Goal: Task Accomplishment & Management: Use online tool/utility

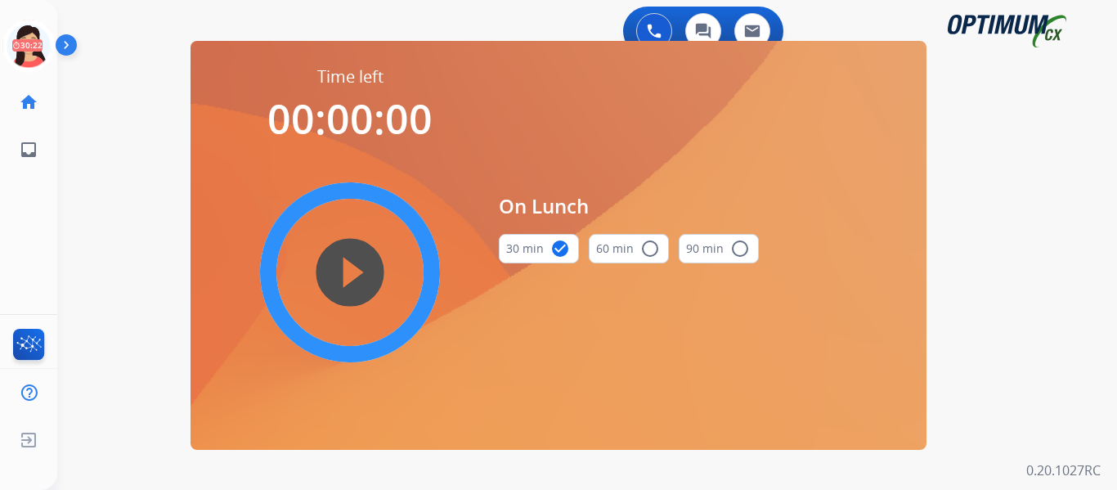
click at [0, 38] on div "Claudia Lunch Edit Avatar 30:22 Agent: Claudia Routing Profile: OCX Training" at bounding box center [28, 46] width 57 height 52
click at [20, 44] on icon at bounding box center [28, 46] width 53 height 53
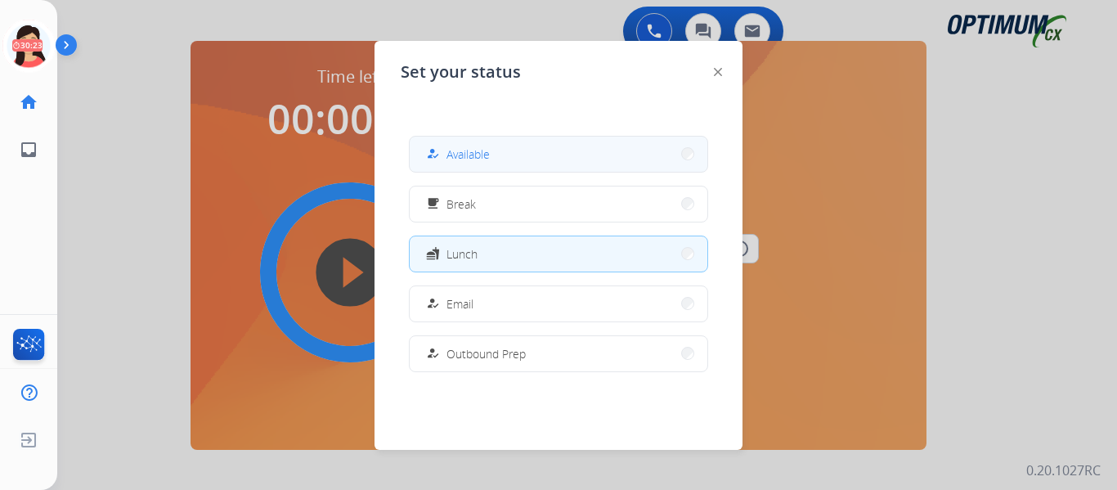
click at [504, 159] on button "how_to_reg Available" at bounding box center [559, 154] width 298 height 35
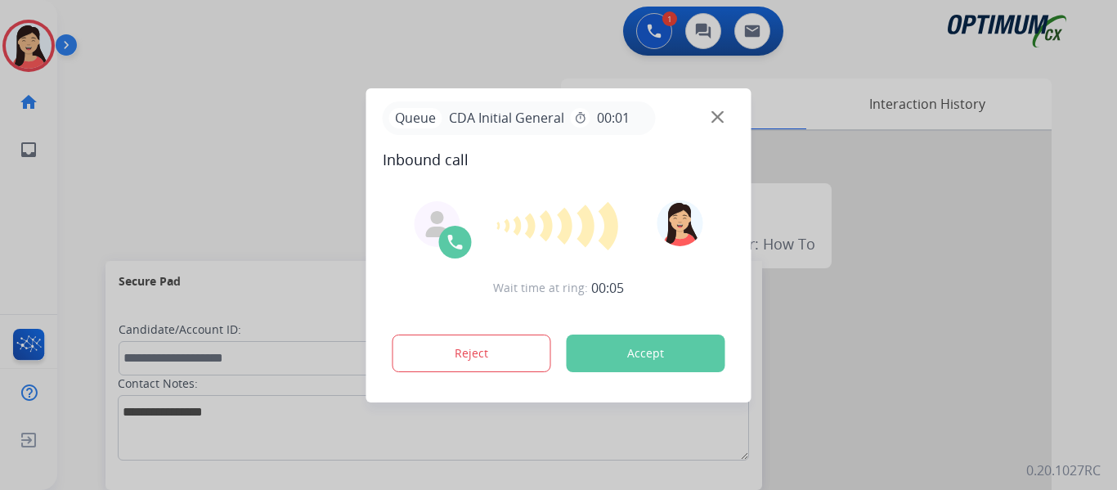
click at [669, 361] on button "Accept" at bounding box center [646, 353] width 159 height 38
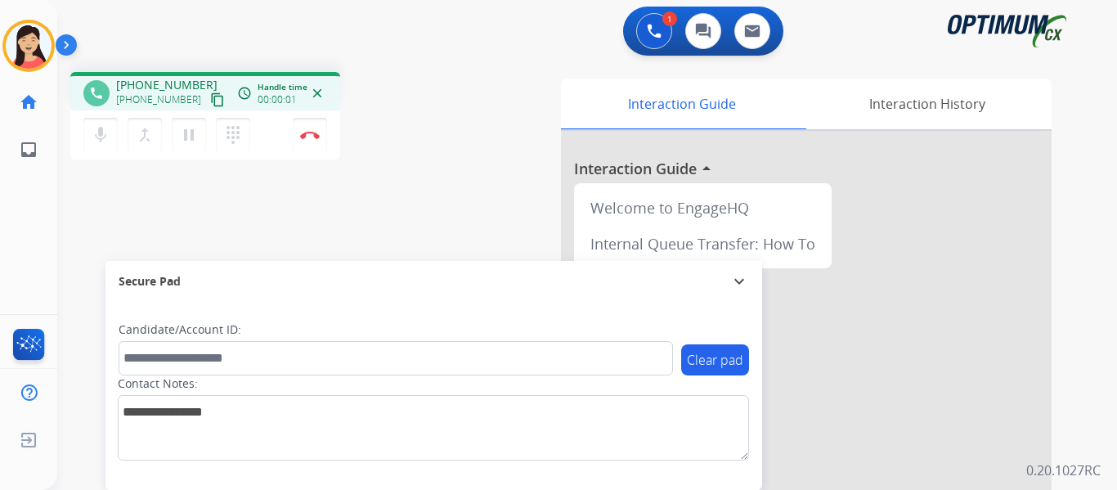
click at [210, 97] on mat-icon "content_copy" at bounding box center [217, 99] width 15 height 15
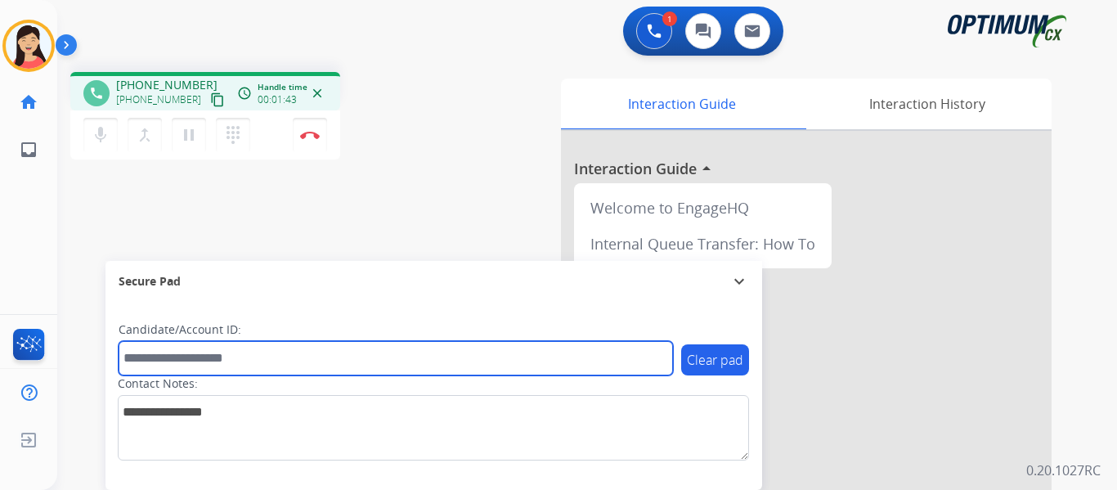
click at [325, 360] on input "text" at bounding box center [396, 358] width 554 height 34
paste input "*******"
type input "*******"
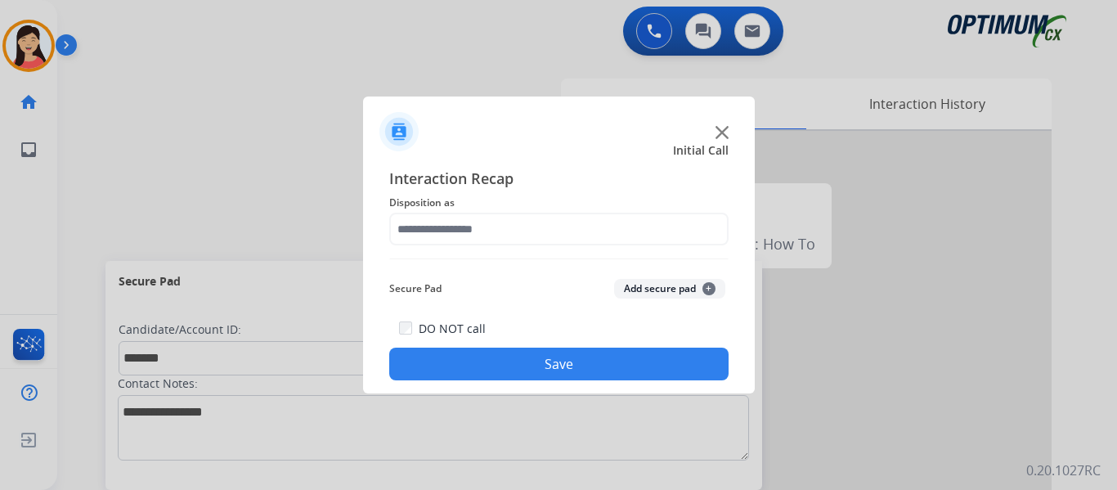
click at [657, 288] on button "Add secure pad +" at bounding box center [669, 289] width 111 height 20
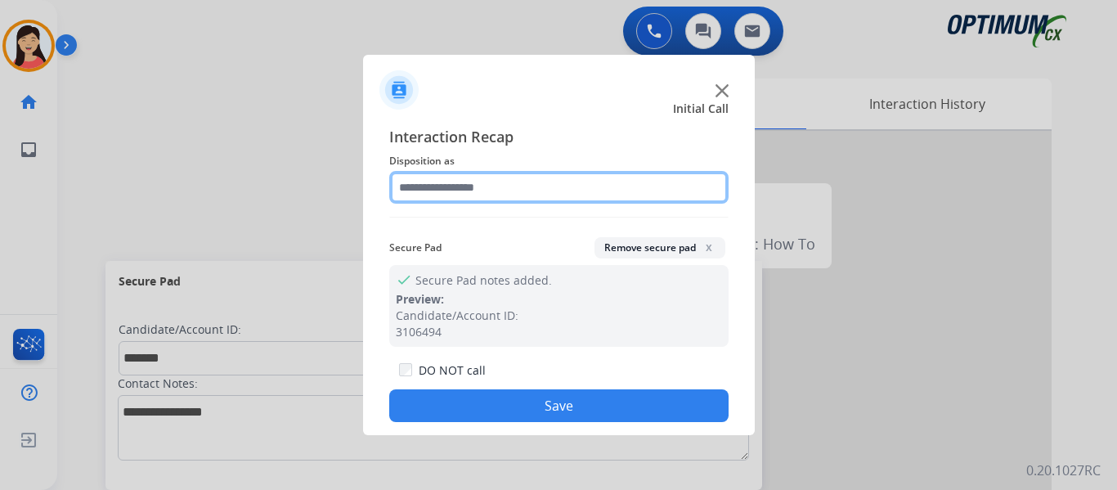
click at [484, 197] on input "text" at bounding box center [558, 187] width 339 height 33
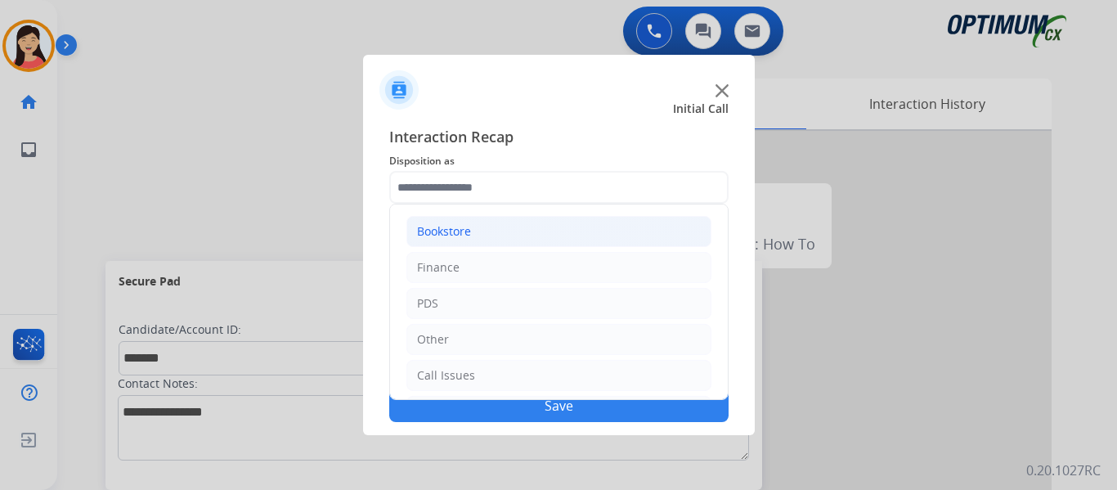
click at [484, 237] on li "Bookstore" at bounding box center [558, 231] width 305 height 31
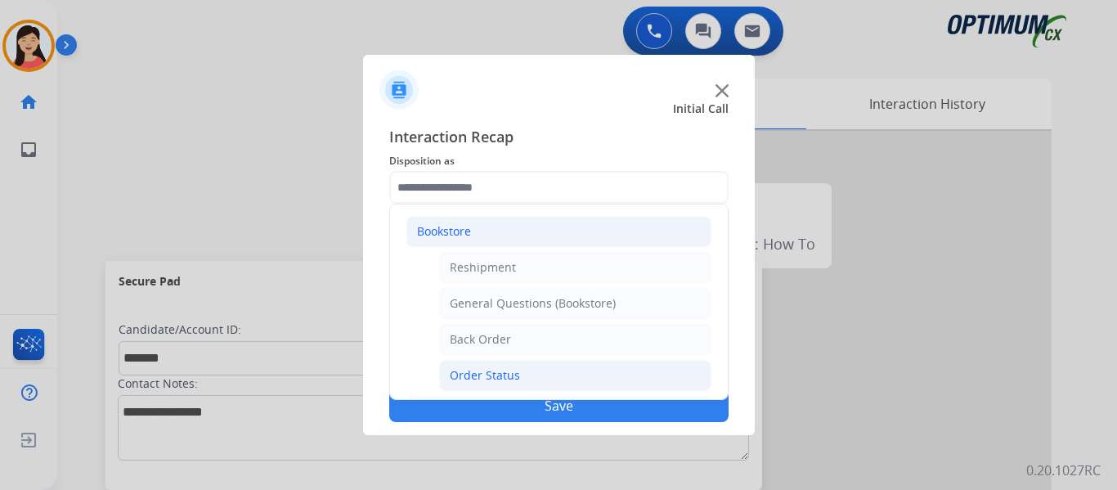
click at [507, 371] on div "Order Status" at bounding box center [485, 375] width 70 height 16
type input "**********"
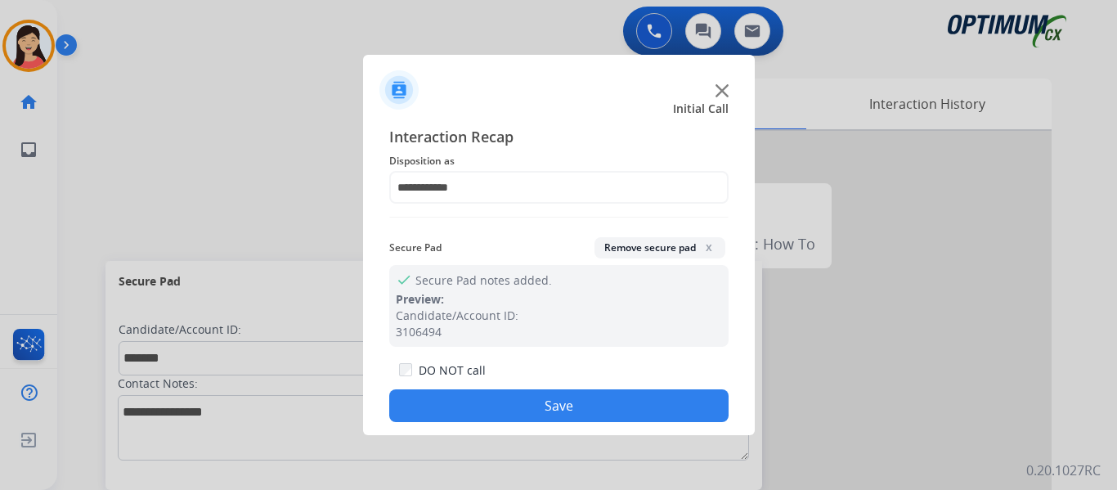
click at [540, 406] on button "Save" at bounding box center [558, 405] width 339 height 33
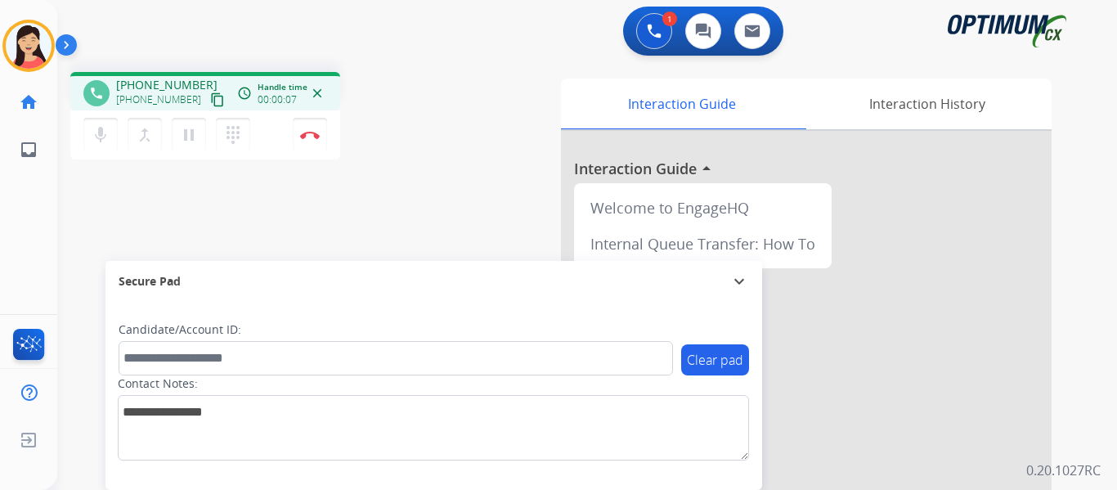
click at [210, 100] on mat-icon "content_copy" at bounding box center [217, 99] width 15 height 15
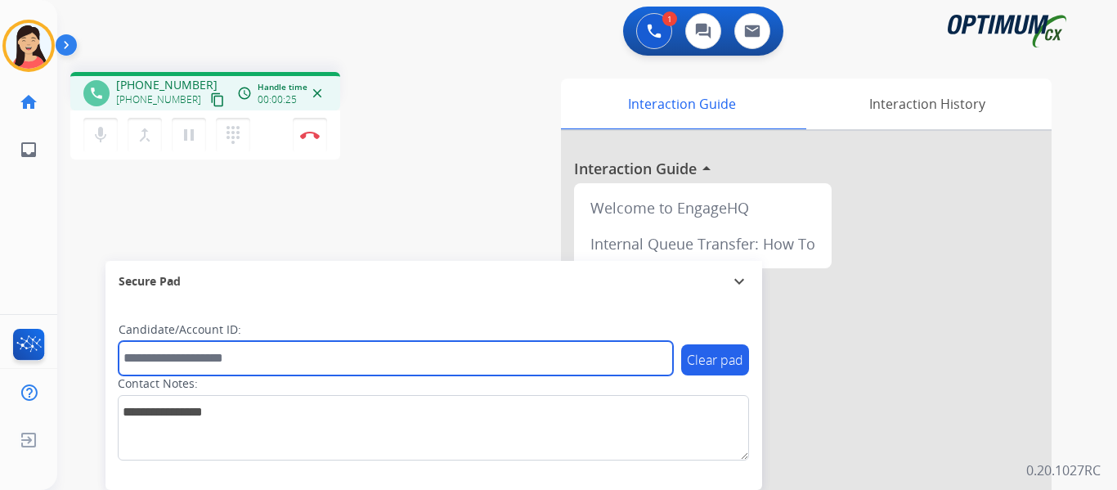
click at [401, 357] on input "text" at bounding box center [396, 358] width 554 height 34
paste input "*******"
type input "*******"
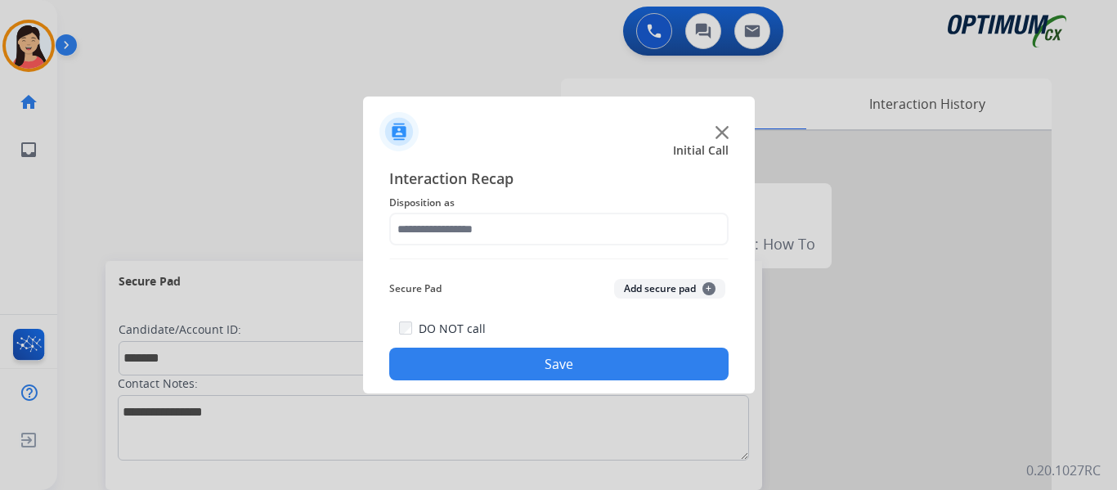
click at [535, 307] on div "Interaction Recap Disposition as Secure Pad Add secure pad + DO NOT call Save" at bounding box center [558, 273] width 339 height 213
click at [619, 286] on button "Add secure pad +" at bounding box center [669, 289] width 111 height 20
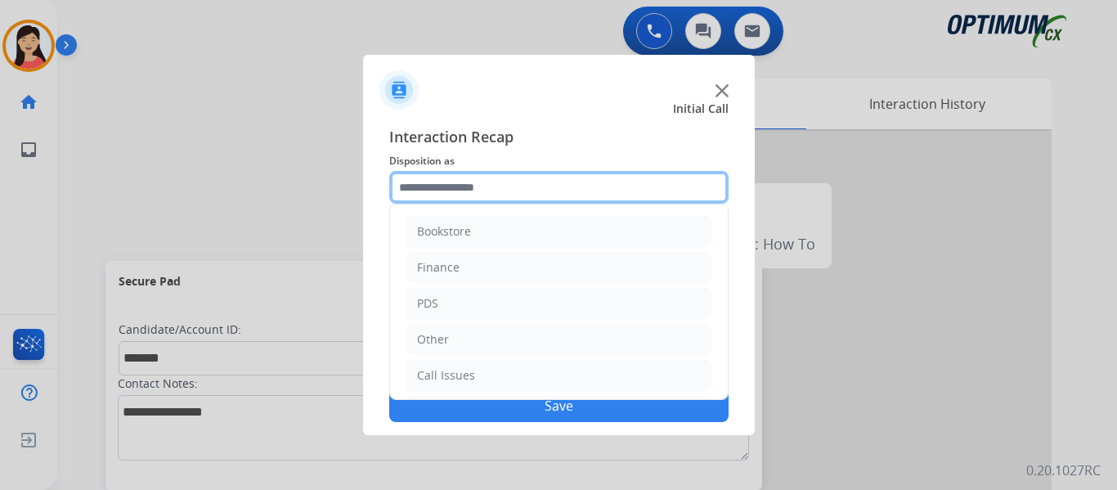
click at [522, 187] on input "text" at bounding box center [558, 187] width 339 height 33
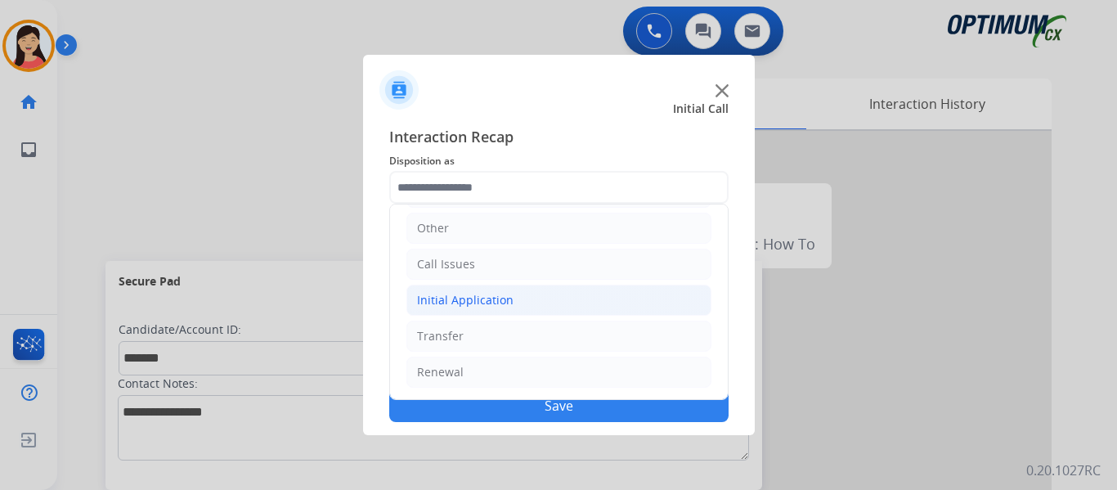
click at [482, 302] on div "Initial Application" at bounding box center [465, 300] width 96 height 16
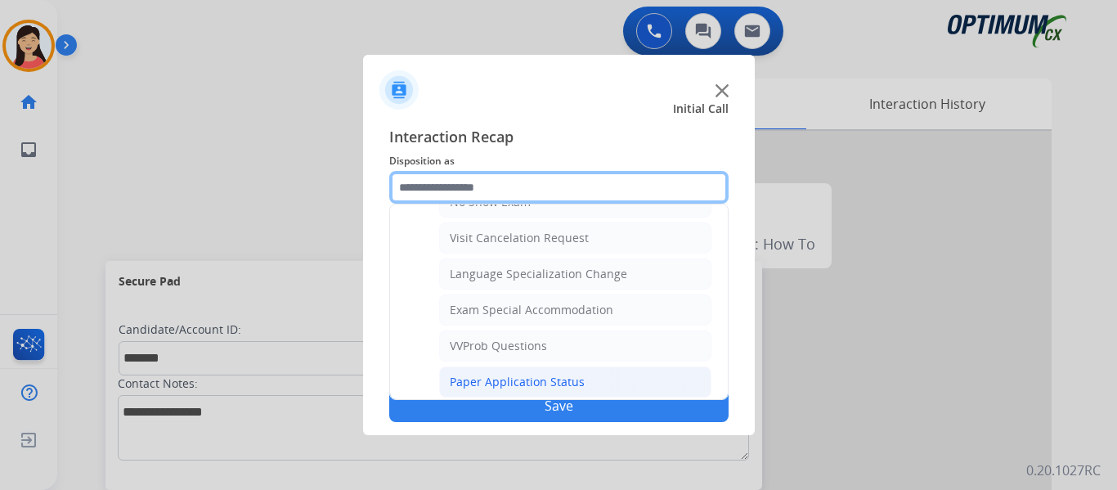
scroll to position [847, 0]
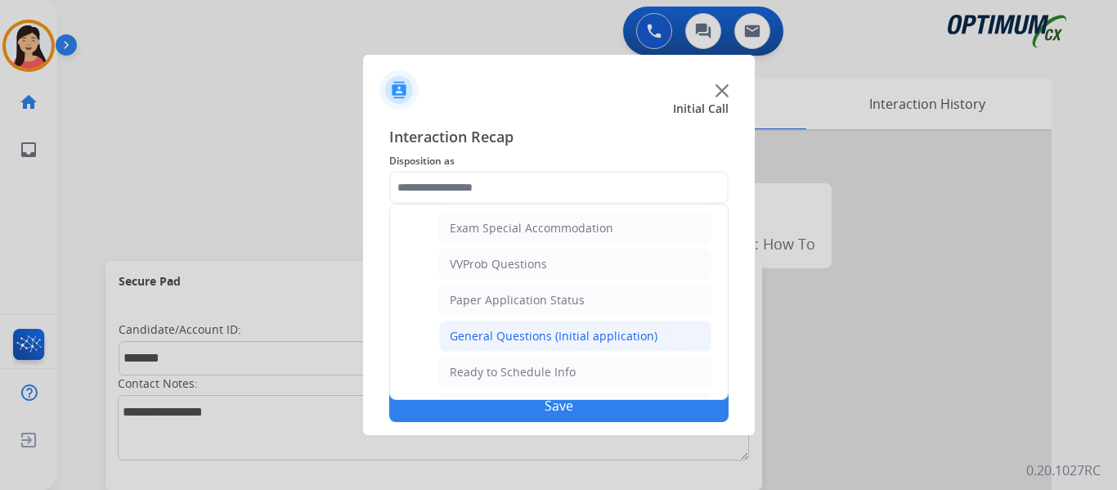
click at [523, 328] on div "General Questions (Initial application)" at bounding box center [554, 336] width 208 height 16
type input "**********"
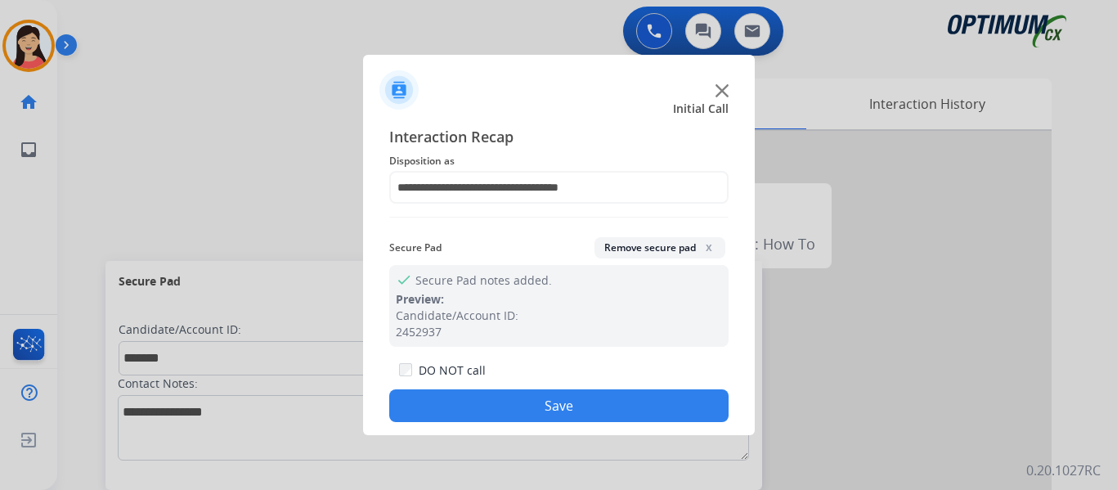
click at [567, 401] on button "Save" at bounding box center [558, 405] width 339 height 33
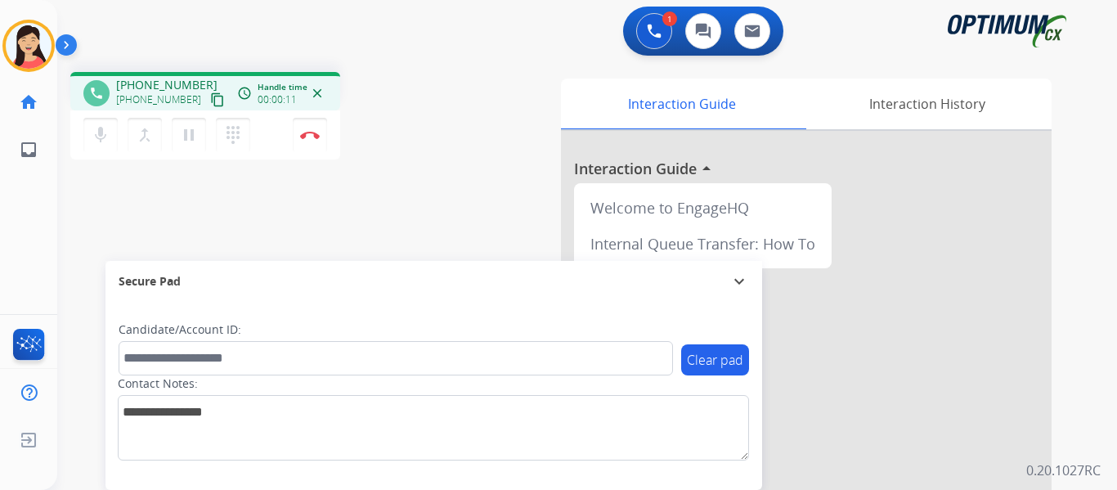
click at [210, 95] on mat-icon "content_copy" at bounding box center [217, 99] width 15 height 15
click at [309, 137] on img at bounding box center [310, 135] width 20 height 8
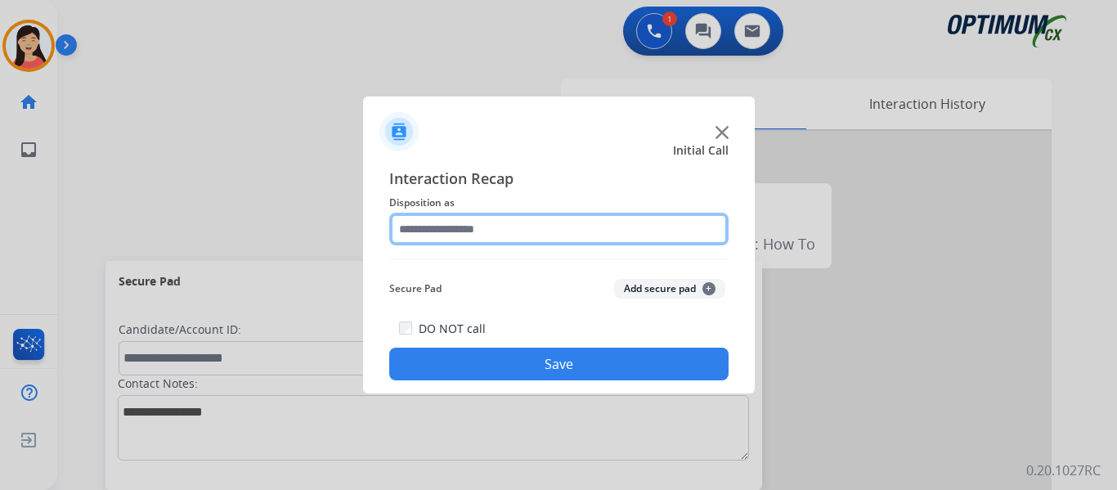
click at [471, 220] on input "text" at bounding box center [558, 229] width 339 height 33
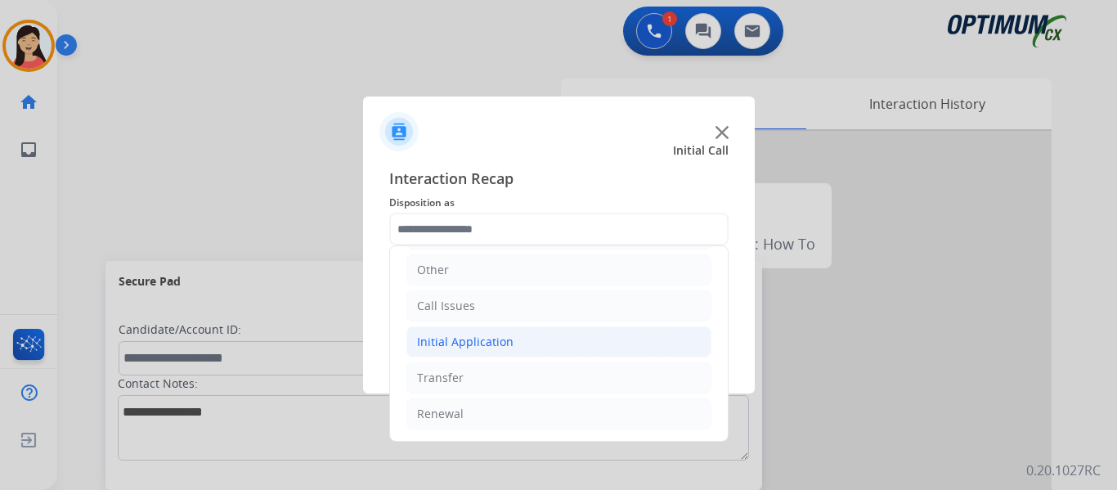
click at [504, 346] on div "Initial Application" at bounding box center [465, 342] width 96 height 16
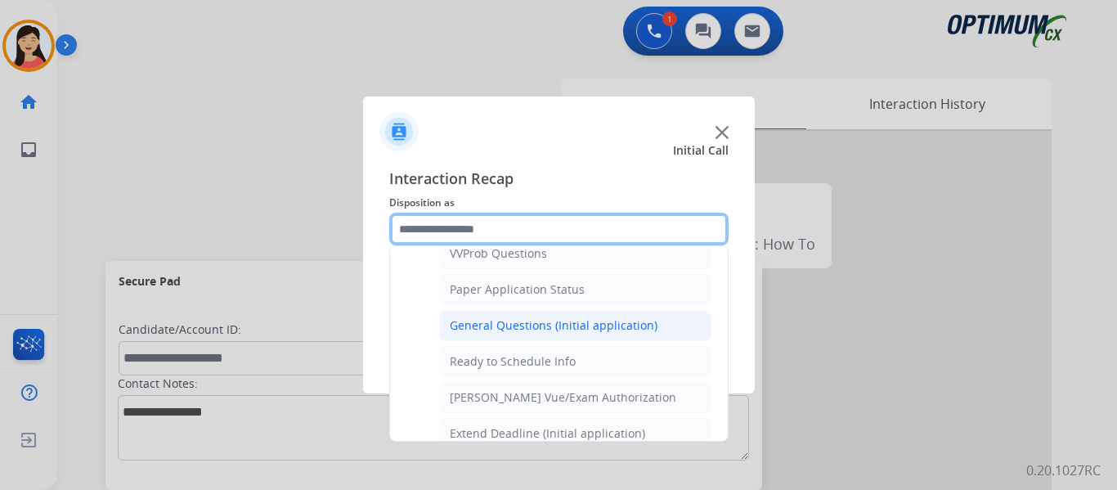
scroll to position [929, 0]
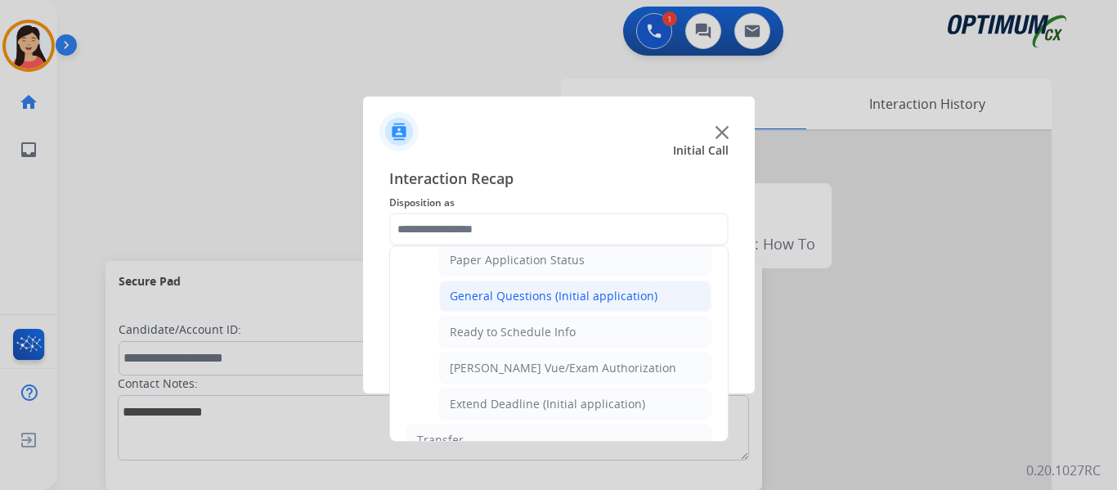
click at [567, 302] on div "General Questions (Initial application)" at bounding box center [554, 296] width 208 height 16
type input "**********"
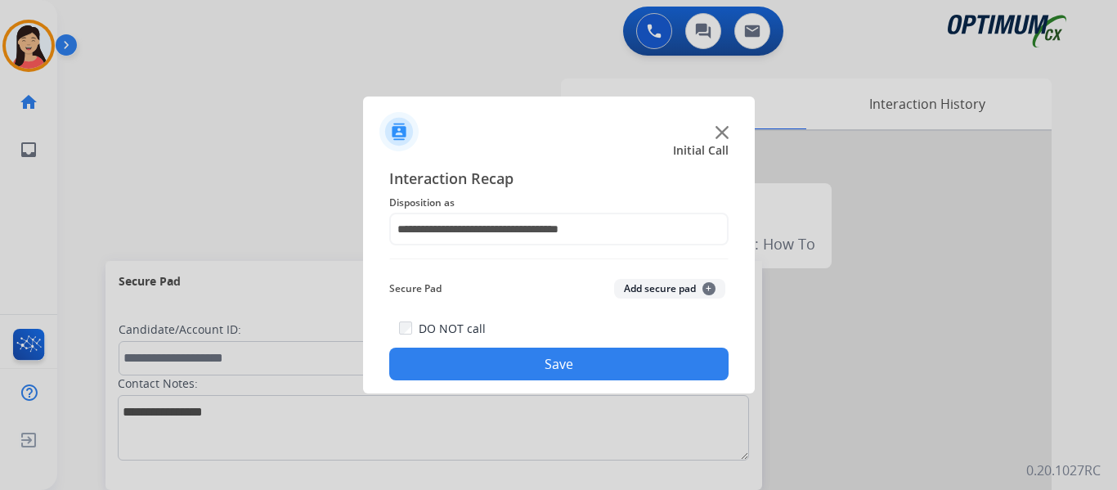
click at [621, 360] on button "Save" at bounding box center [558, 363] width 339 height 33
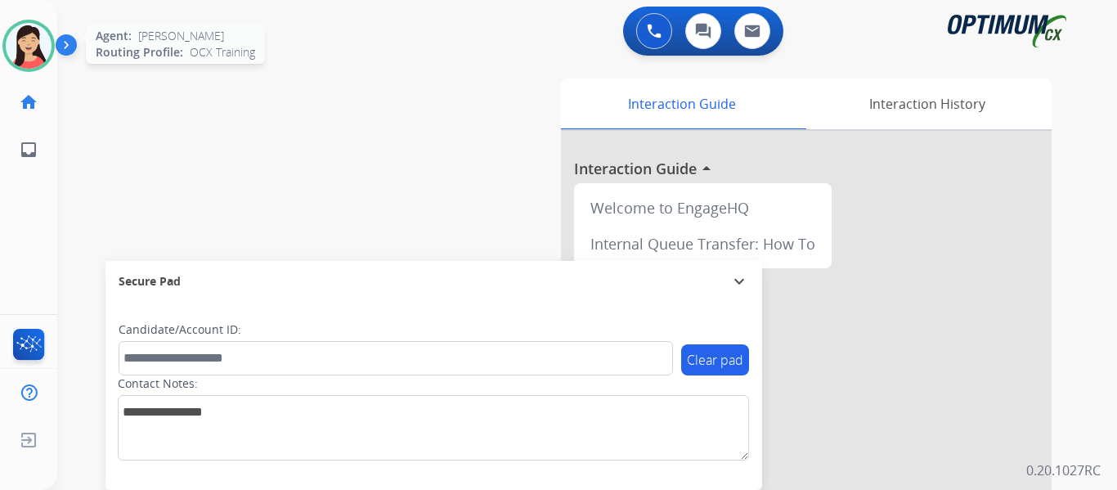
click at [35, 44] on img at bounding box center [29, 46] width 46 height 46
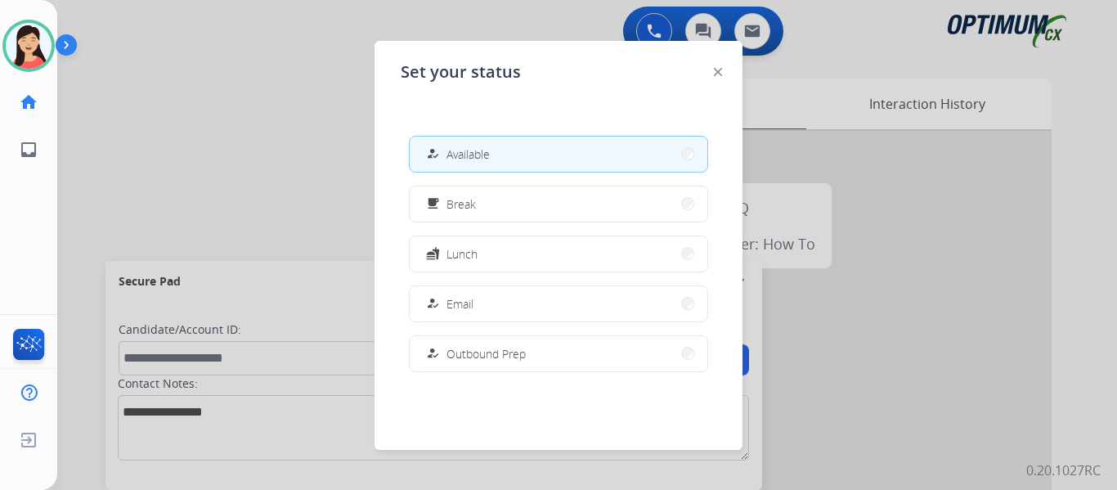
click at [475, 213] on button "free_breakfast Break" at bounding box center [559, 203] width 298 height 35
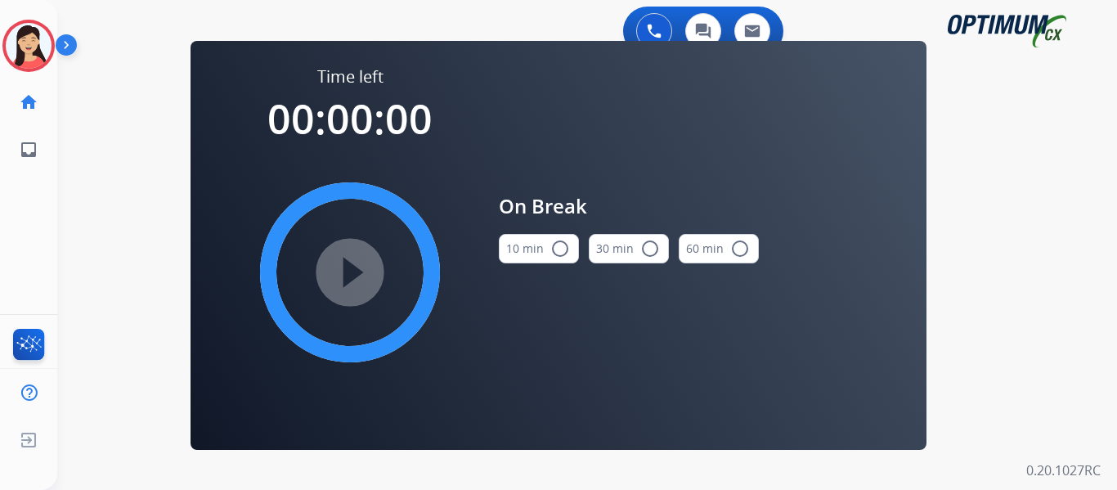
click at [540, 253] on button "10 min radio_button_unchecked" at bounding box center [539, 248] width 80 height 29
click at [360, 271] on mat-icon "play_circle_filled" at bounding box center [350, 272] width 20 height 20
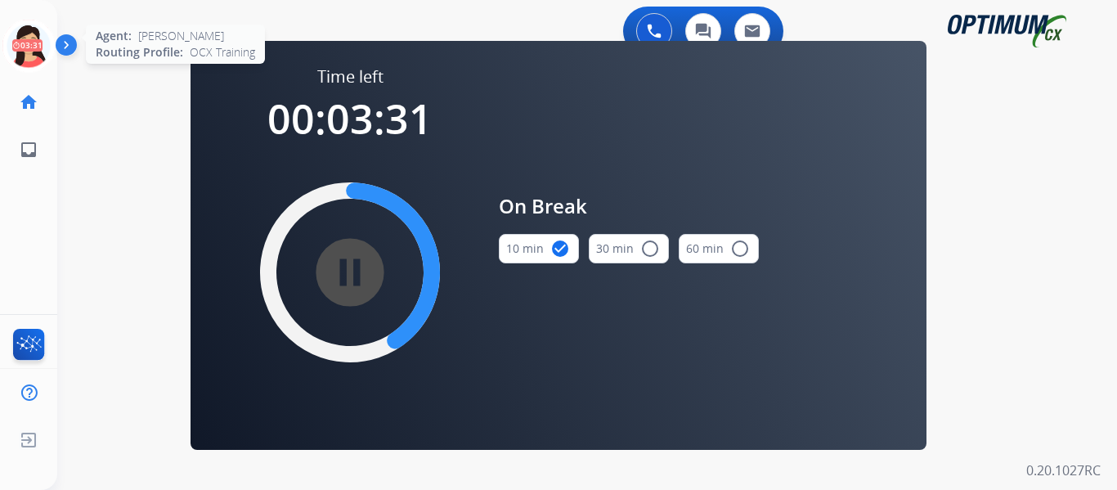
click at [39, 48] on icon at bounding box center [28, 46] width 53 height 53
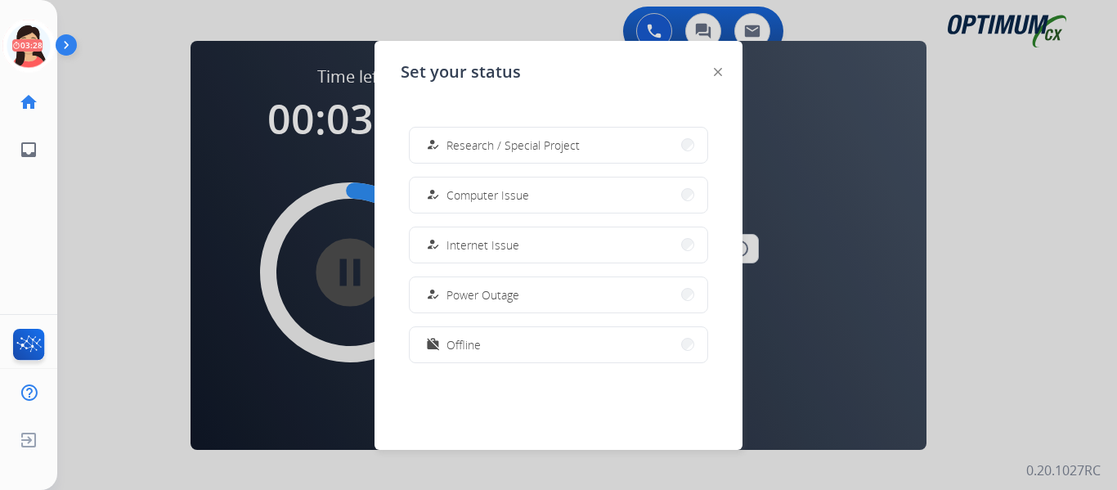
scroll to position [326, 0]
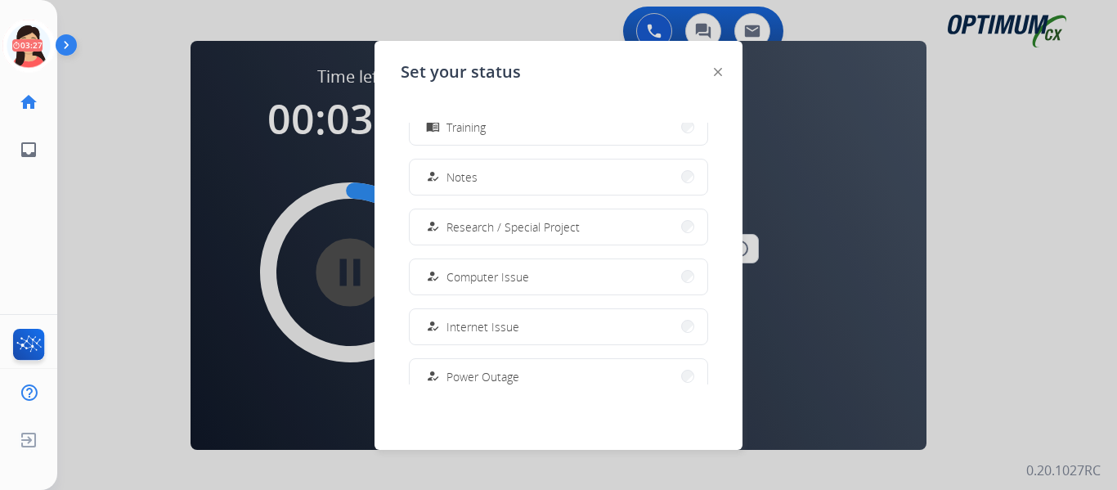
click at [509, 135] on button "menu_book Training" at bounding box center [559, 127] width 298 height 35
